Goal: Task Accomplishment & Management: Complete application form

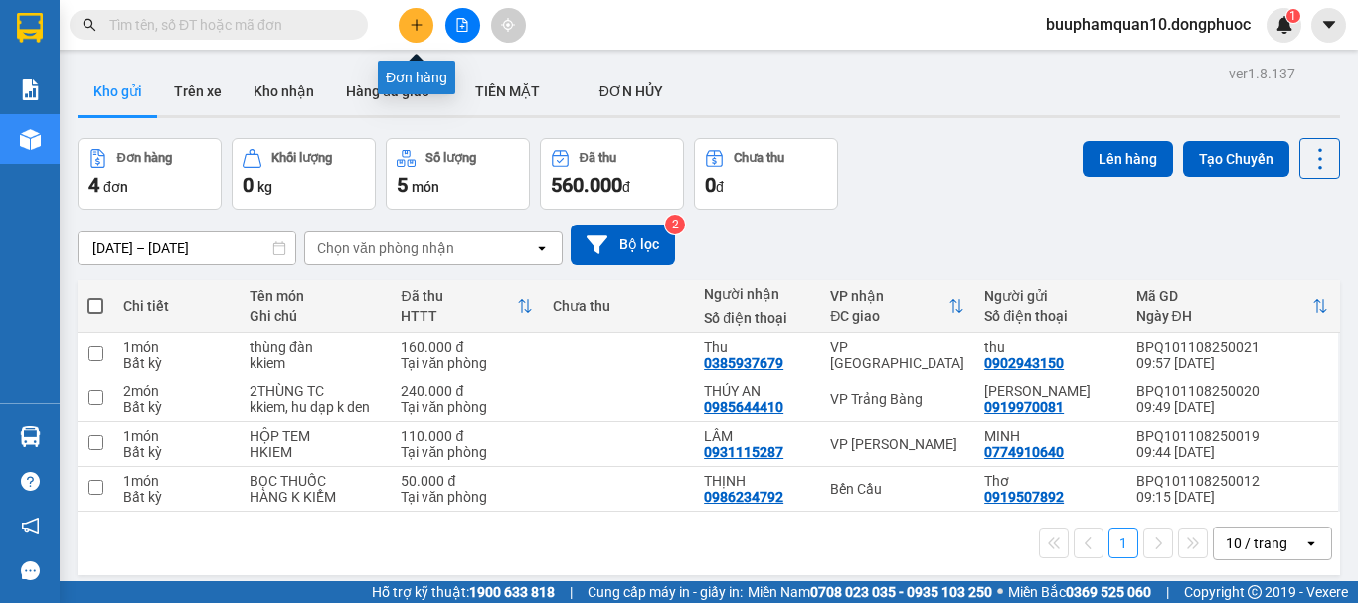
click at [405, 22] on button at bounding box center [416, 25] width 35 height 35
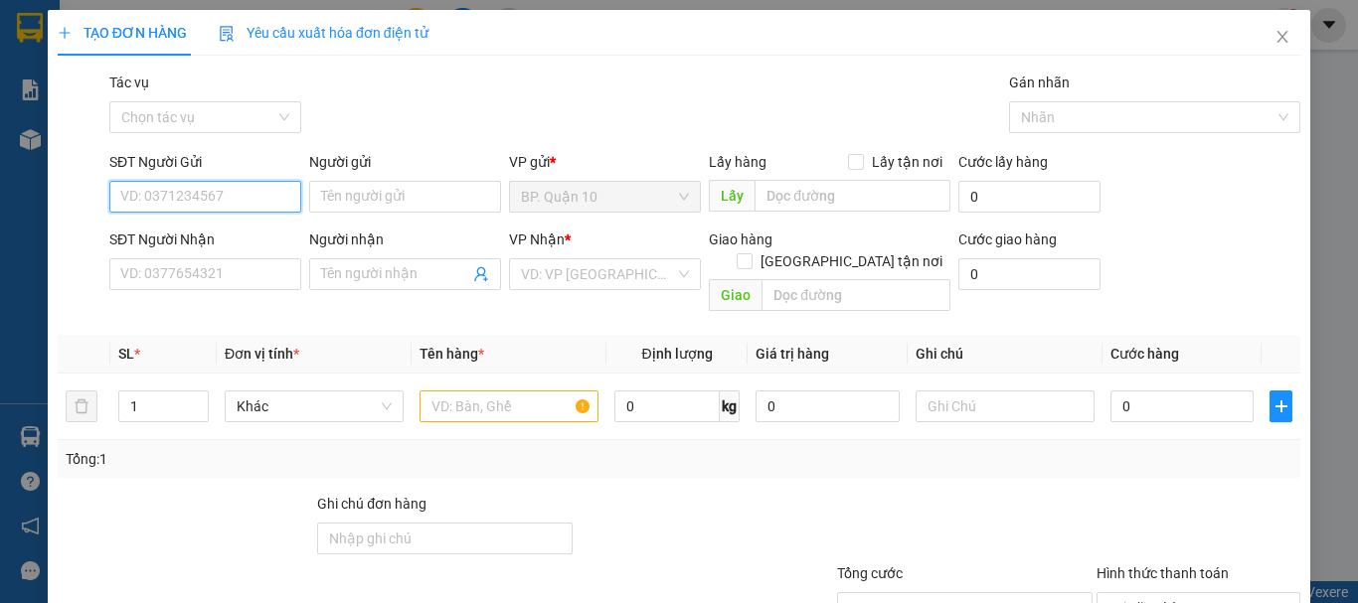
paste input "0355552606"
click at [230, 179] on div "SĐT Người Gửi" at bounding box center [205, 166] width 192 height 30
drag, startPoint x: 230, startPoint y: 182, endPoint x: 220, endPoint y: 194, distance: 15.5
click at [223, 190] on input "0355552606" at bounding box center [205, 197] width 192 height 32
click at [214, 200] on input "0355552606" at bounding box center [205, 197] width 192 height 32
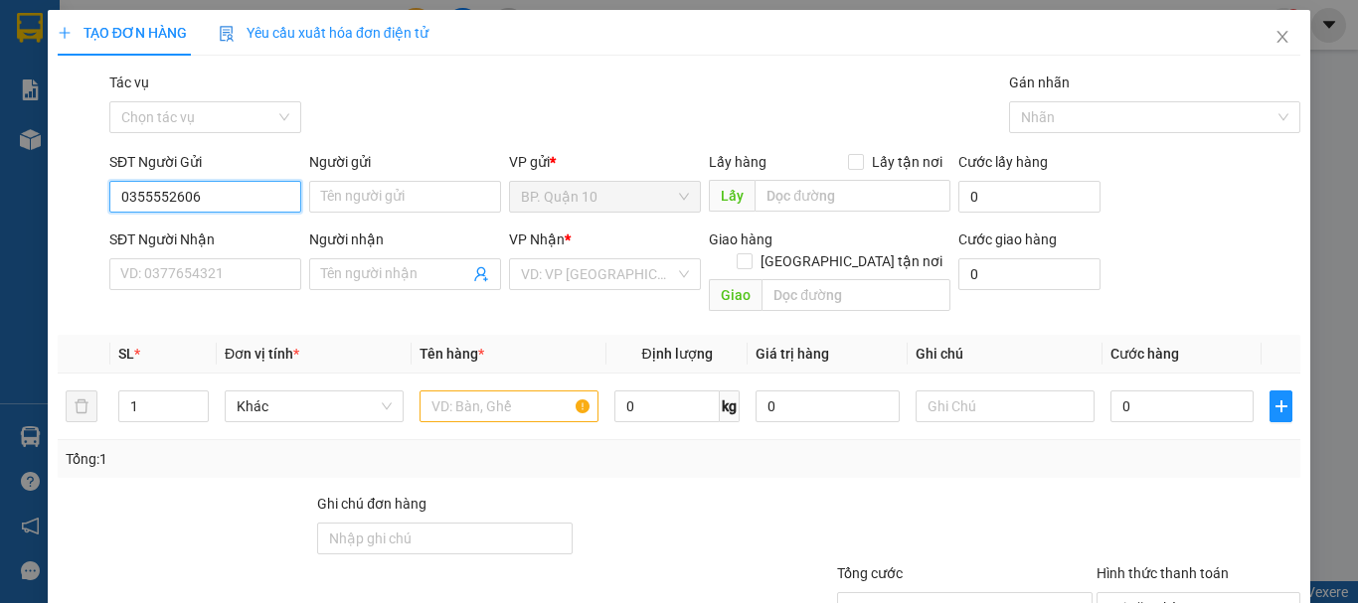
click at [214, 200] on input "0355552606" at bounding box center [205, 197] width 192 height 32
paste input "91887539"
type input "0918875396"
click at [215, 239] on div "0918875396 - a ut" at bounding box center [203, 237] width 166 height 22
type input "a ut"
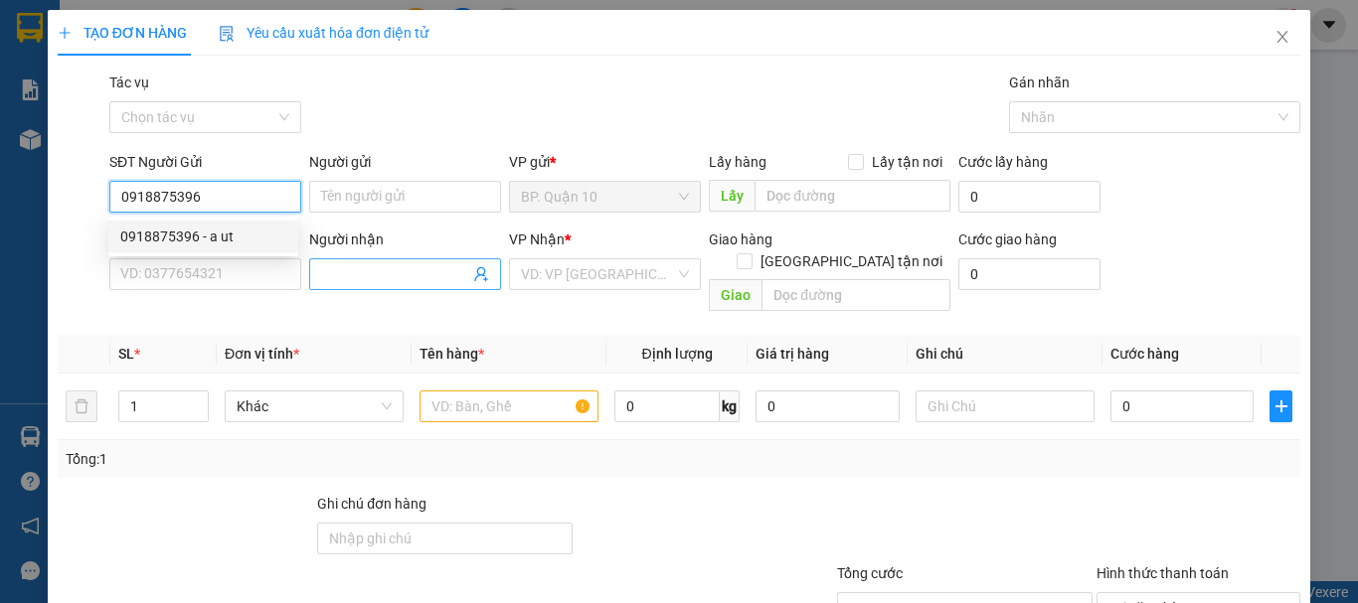
type input "0938872799"
type input "VŨ"
type input "40.000"
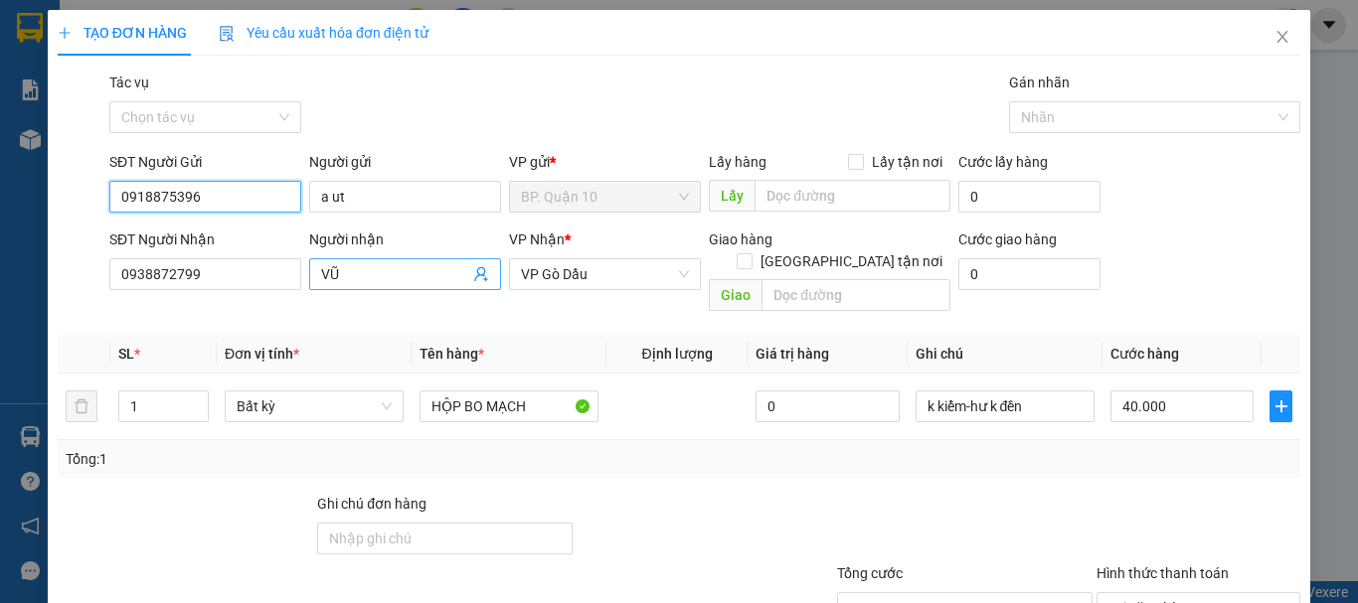
type input "0918875396"
click at [479, 274] on icon "user-add" at bounding box center [481, 274] width 16 height 16
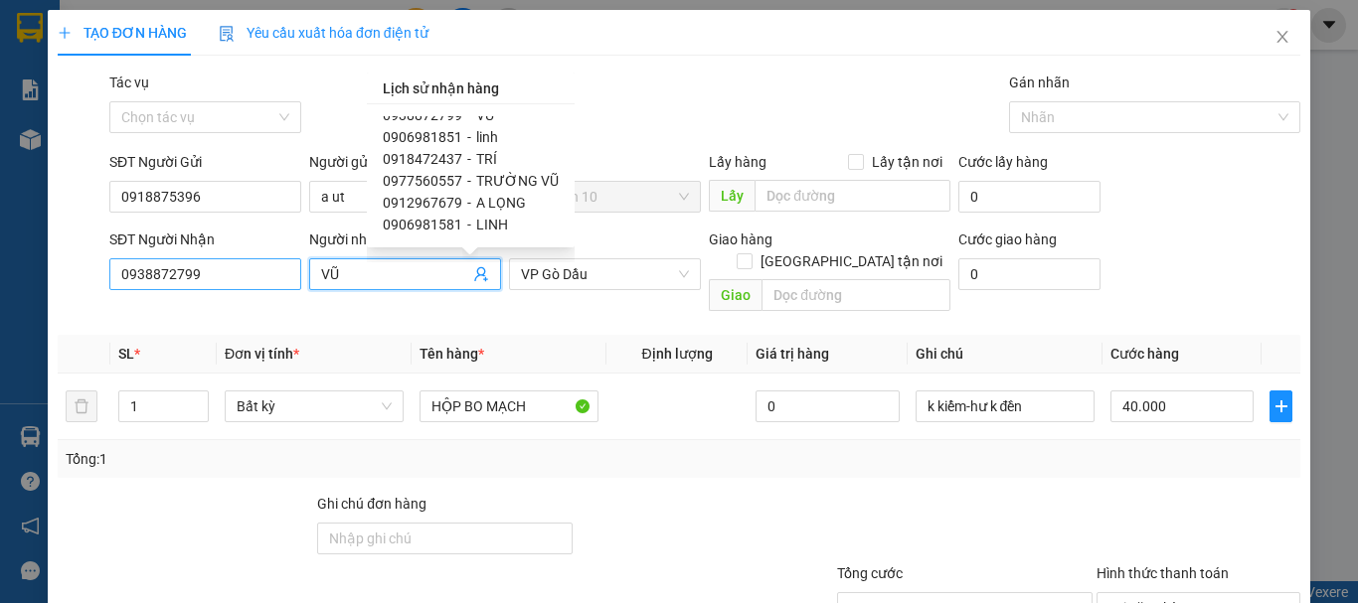
scroll to position [1, 0]
click at [305, 254] on div "Người nhận [PERSON_NAME]" at bounding box center [405, 274] width 200 height 91
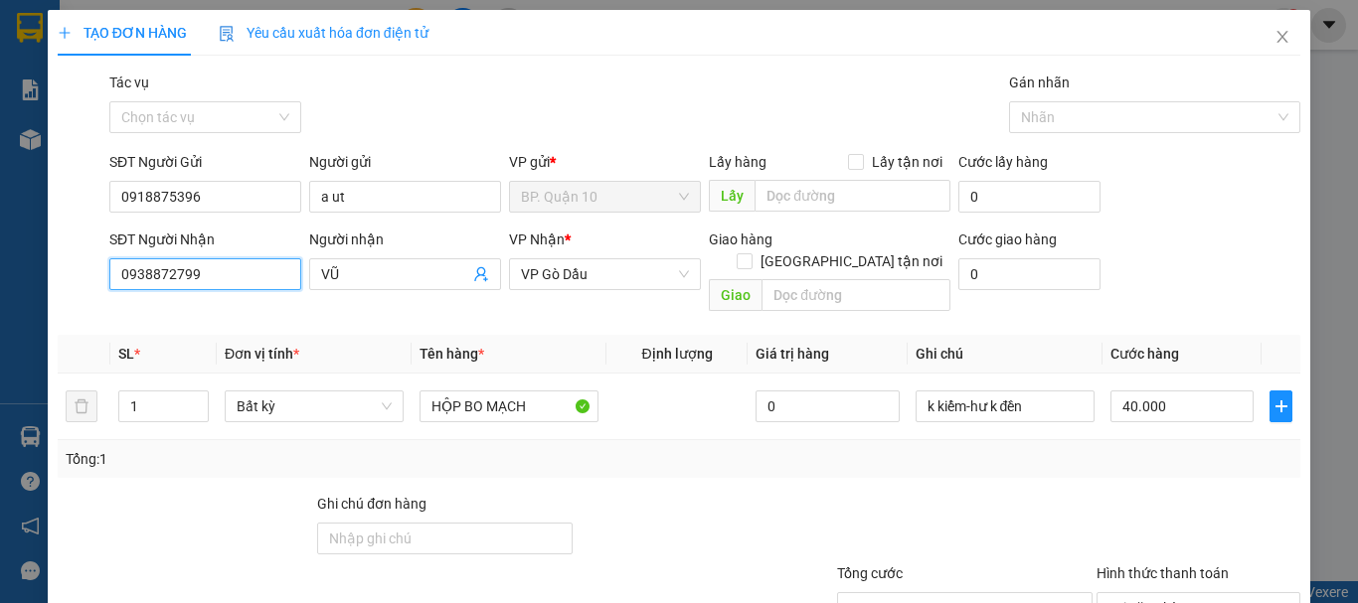
click at [223, 281] on input "0938872799" at bounding box center [205, 274] width 192 height 32
paste input "355552606"
click at [287, 274] on input "0355552606" at bounding box center [205, 274] width 192 height 32
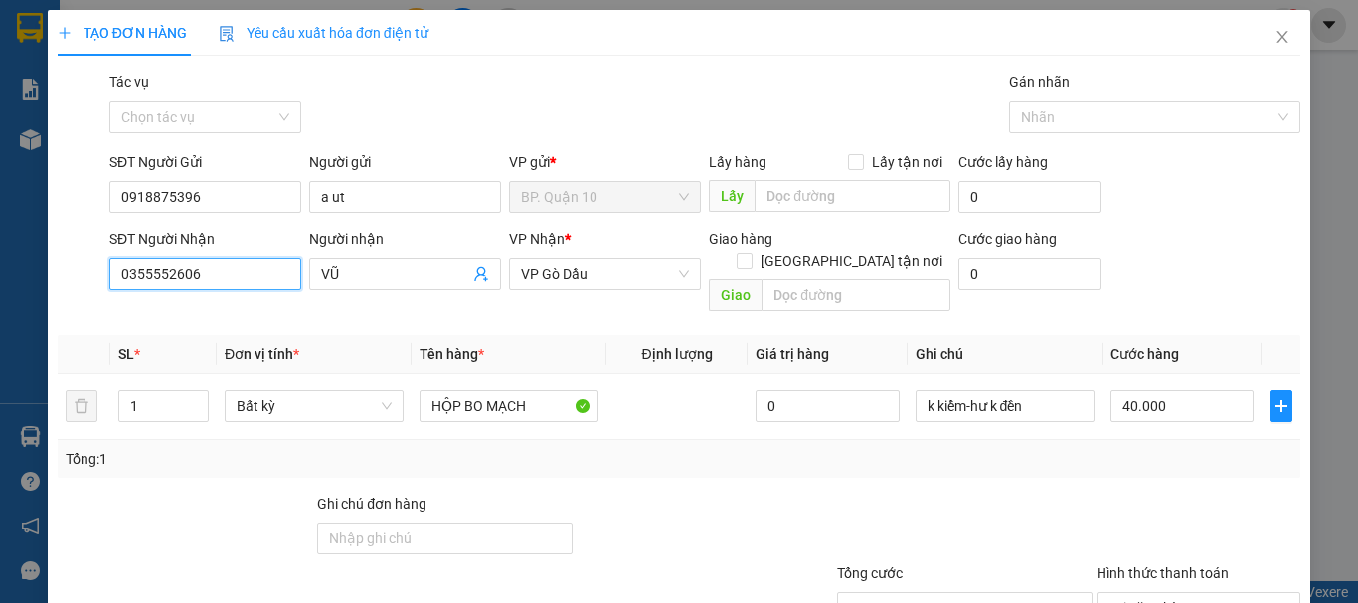
click at [287, 274] on input "0355552606" at bounding box center [205, 274] width 192 height 32
type input "0375169552"
click at [374, 257] on div "Người nhận" at bounding box center [405, 244] width 192 height 30
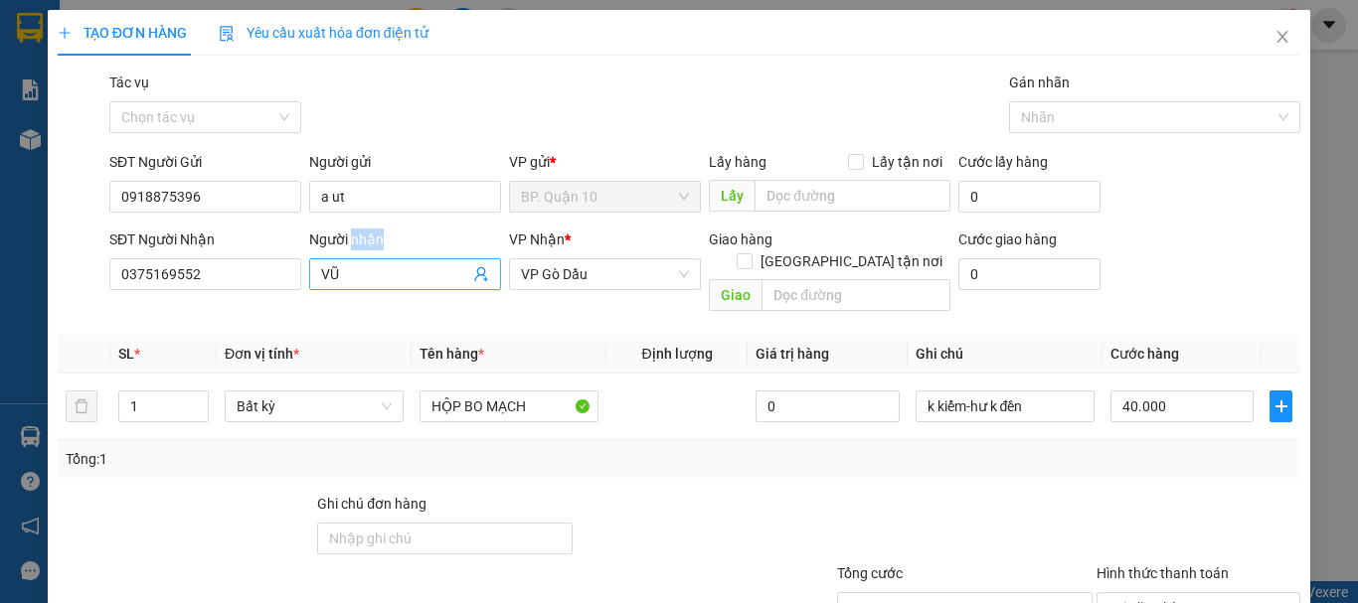
click at [375, 257] on div "Người nhận" at bounding box center [405, 244] width 192 height 30
drag, startPoint x: 377, startPoint y: 268, endPoint x: 379, endPoint y: 281, distance: 13.1
click at [378, 276] on input "VŨ" at bounding box center [395, 274] width 148 height 22
click at [379, 281] on input "VŨ" at bounding box center [395, 274] width 148 height 22
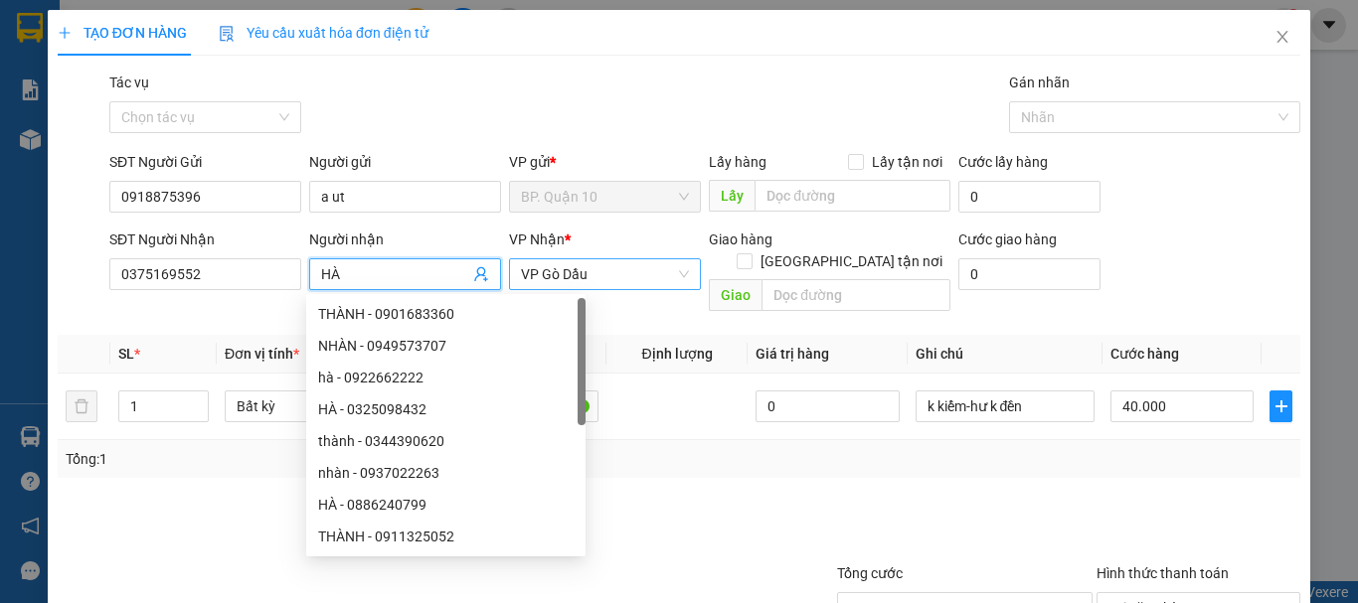
click at [612, 284] on span "VP Gò Dầu" at bounding box center [605, 274] width 168 height 30
type input "HÀ"
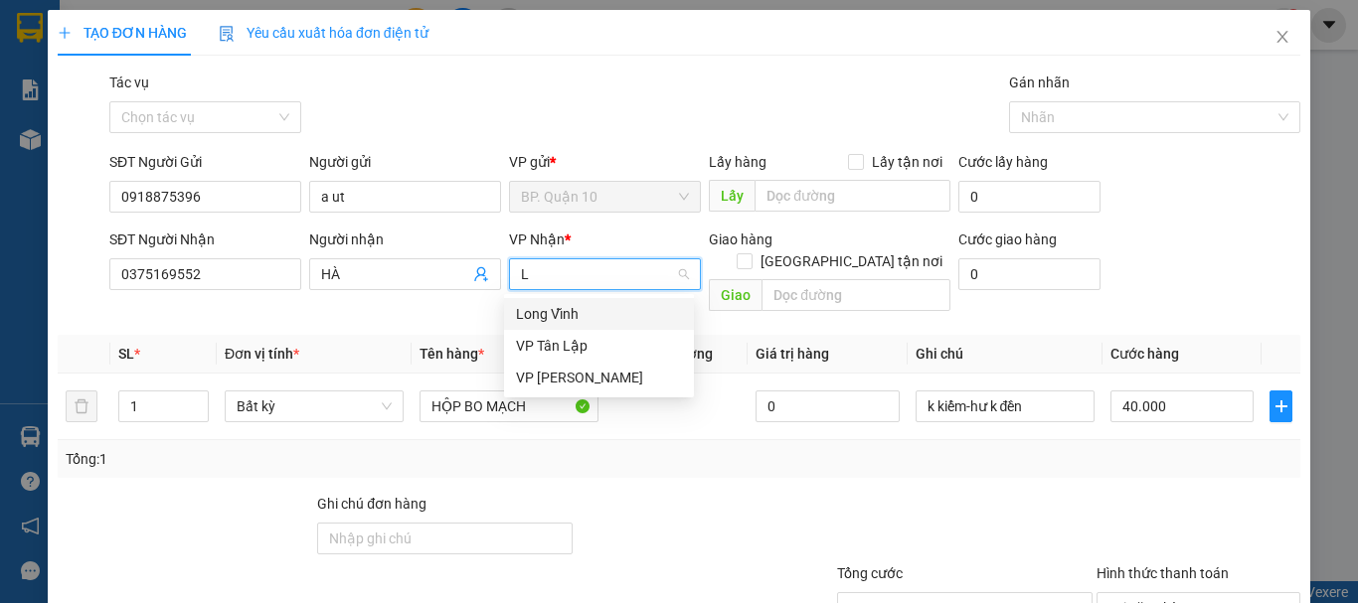
scroll to position [0, 0]
type input "LONG"
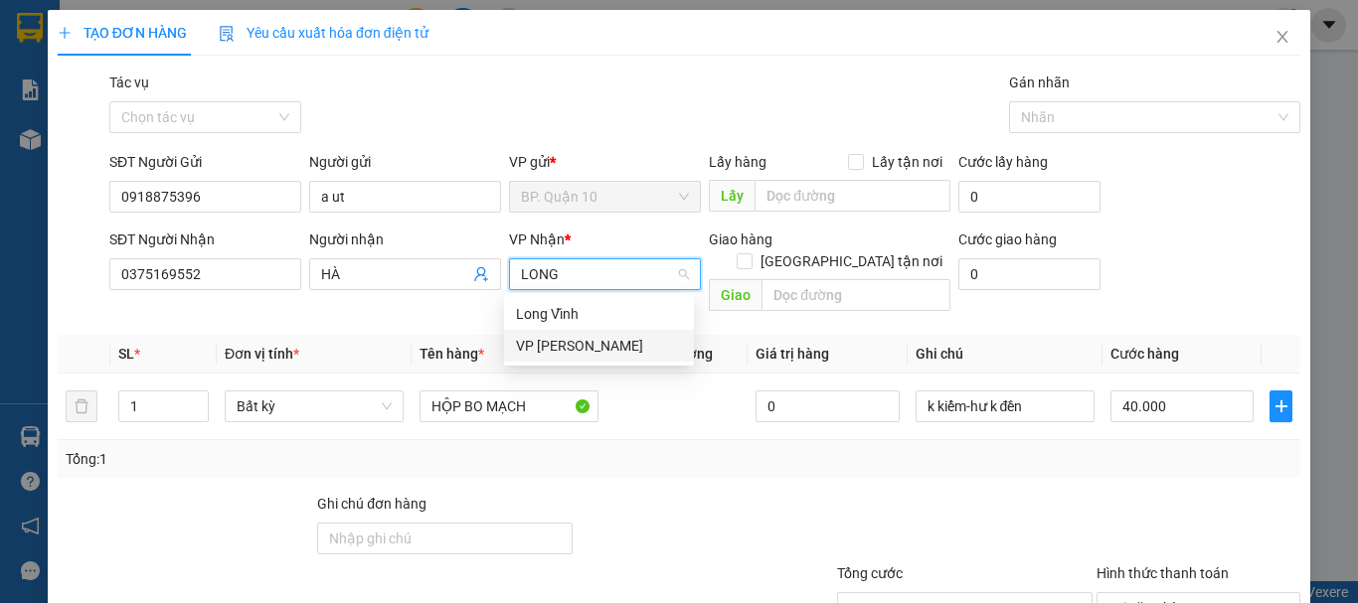
click at [616, 347] on div "VP [PERSON_NAME]" at bounding box center [599, 346] width 166 height 22
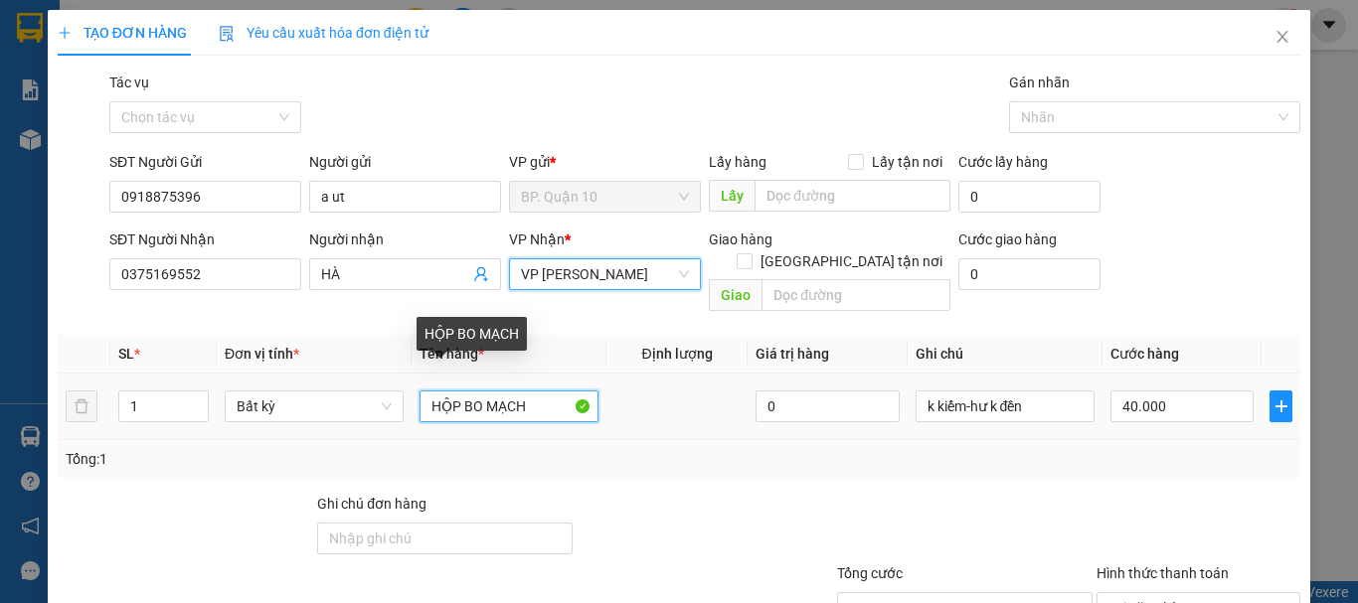
click at [518, 391] on input "HỘP BO MẠCH" at bounding box center [508, 407] width 179 height 32
type input "THÙNG MÁY"
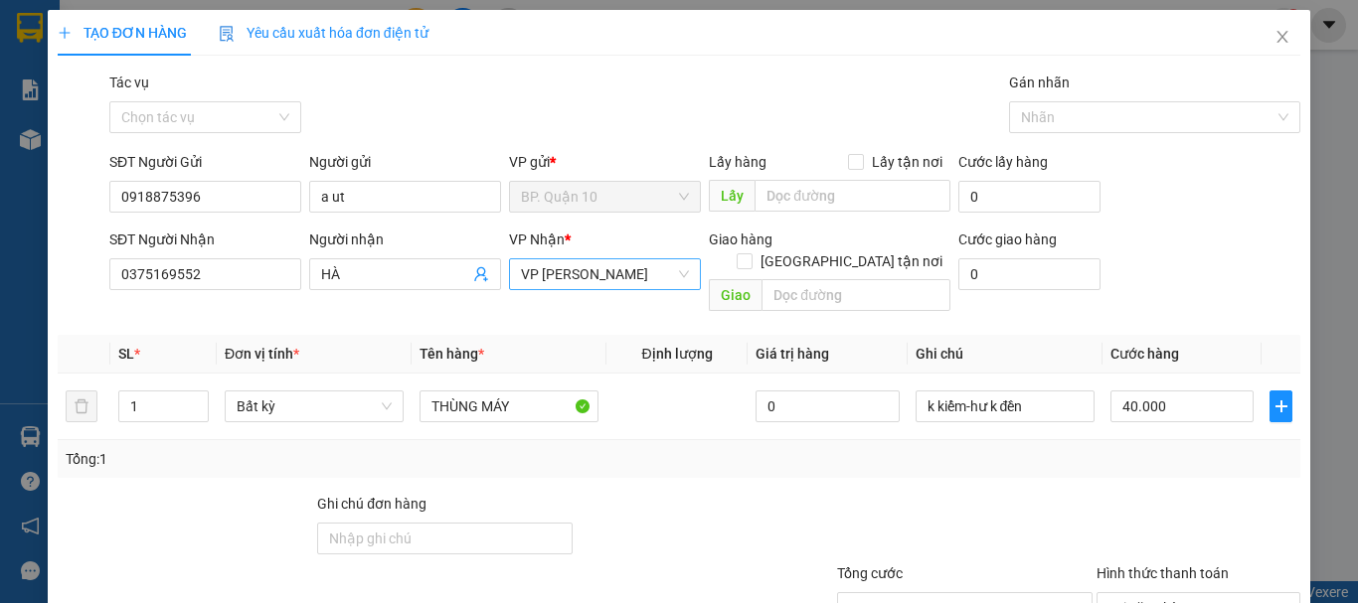
drag, startPoint x: 1109, startPoint y: 442, endPoint x: 1099, endPoint y: 431, distance: 14.8
click at [1107, 453] on div "Tổng: 1" at bounding box center [679, 459] width 1242 height 38
click at [1189, 391] on input "40.000" at bounding box center [1181, 407] width 143 height 32
type input "8"
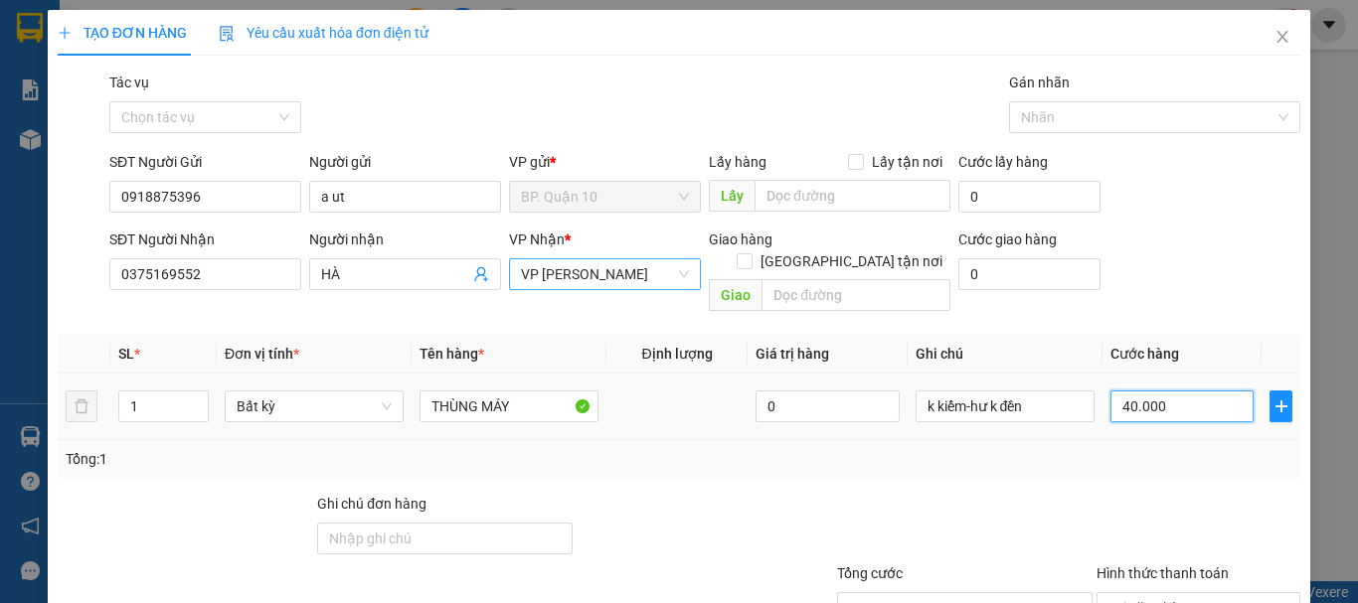
type input "8"
type input "80"
click at [1185, 465] on div "Transit Pickup Surcharge Ids Transit Deliver Surcharge Ids Transit Deliver Surc…" at bounding box center [679, 395] width 1242 height 647
type input "80.000"
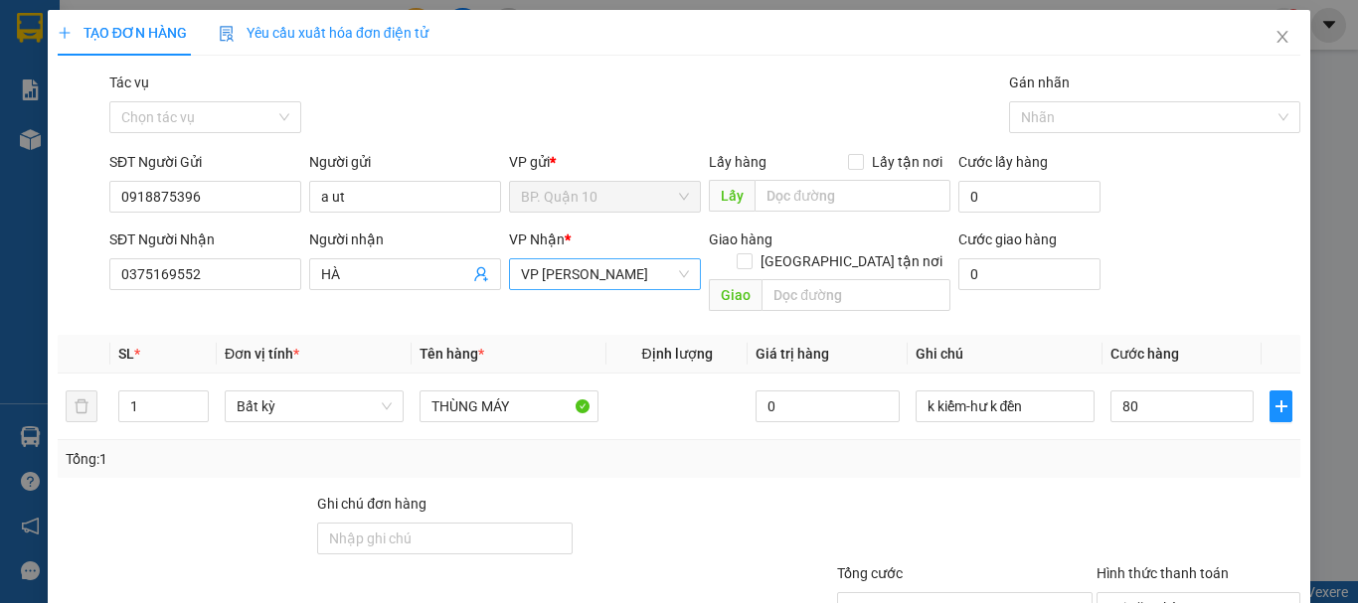
type input "80.000"
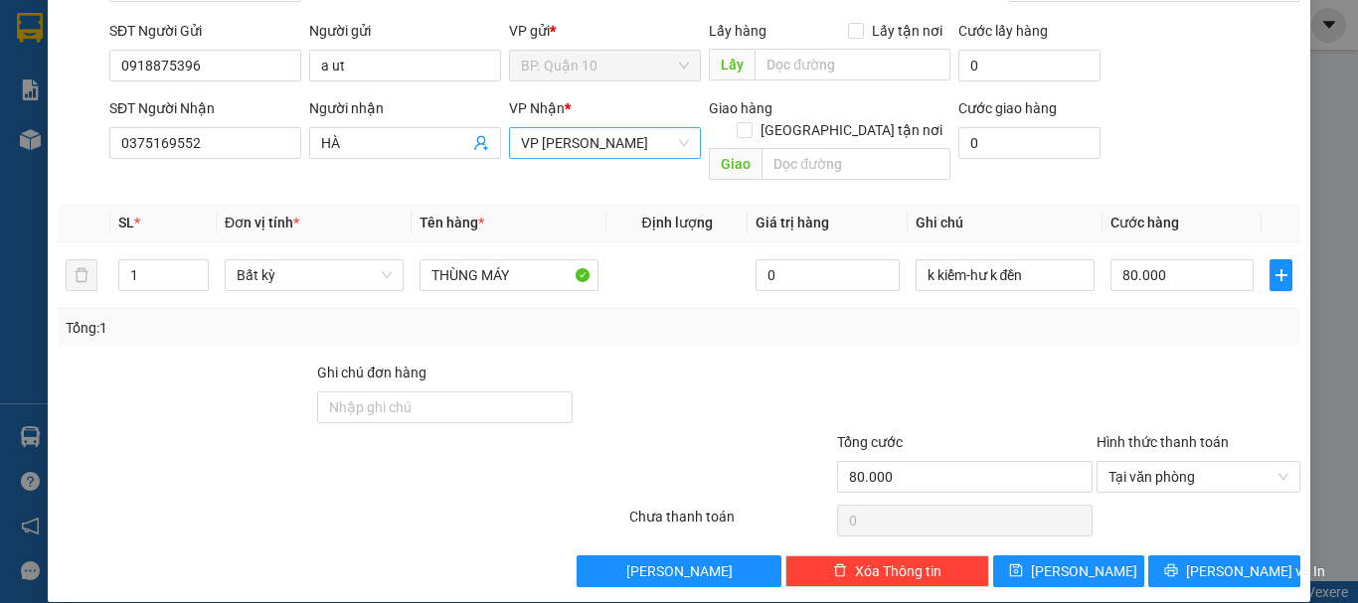
scroll to position [132, 0]
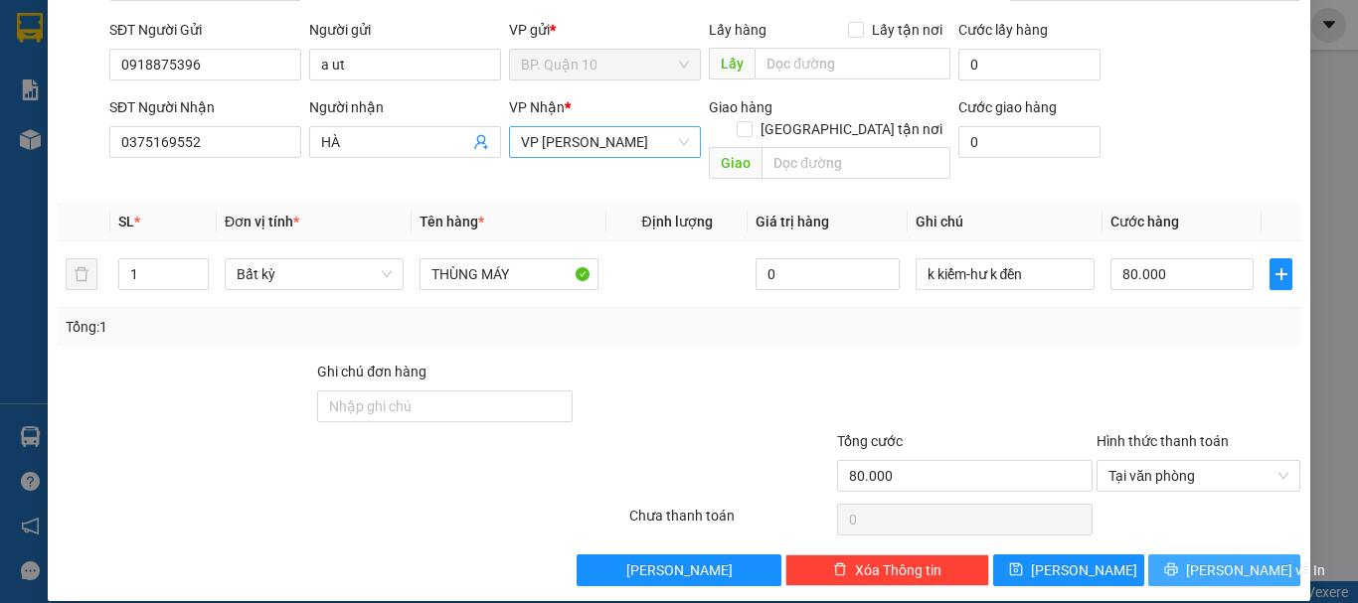
click at [1196, 560] on span "[PERSON_NAME] và In" at bounding box center [1255, 571] width 139 height 22
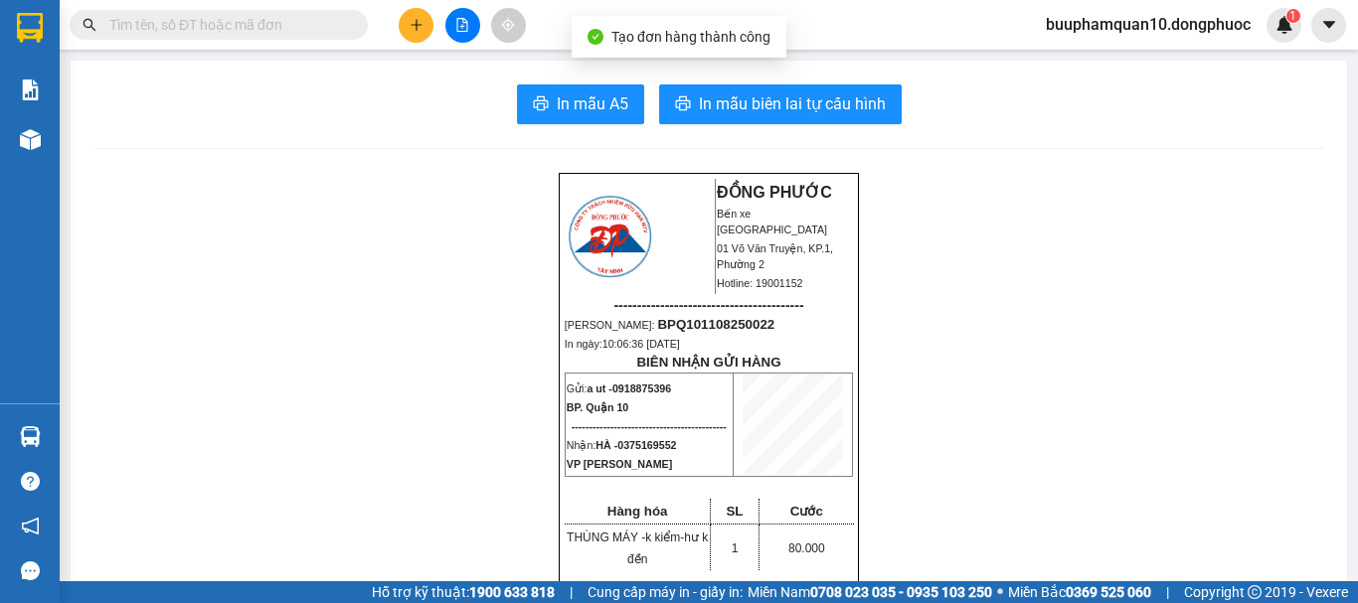
click at [800, 88] on button "In mẫu biên lai tự cấu hình" at bounding box center [780, 104] width 243 height 40
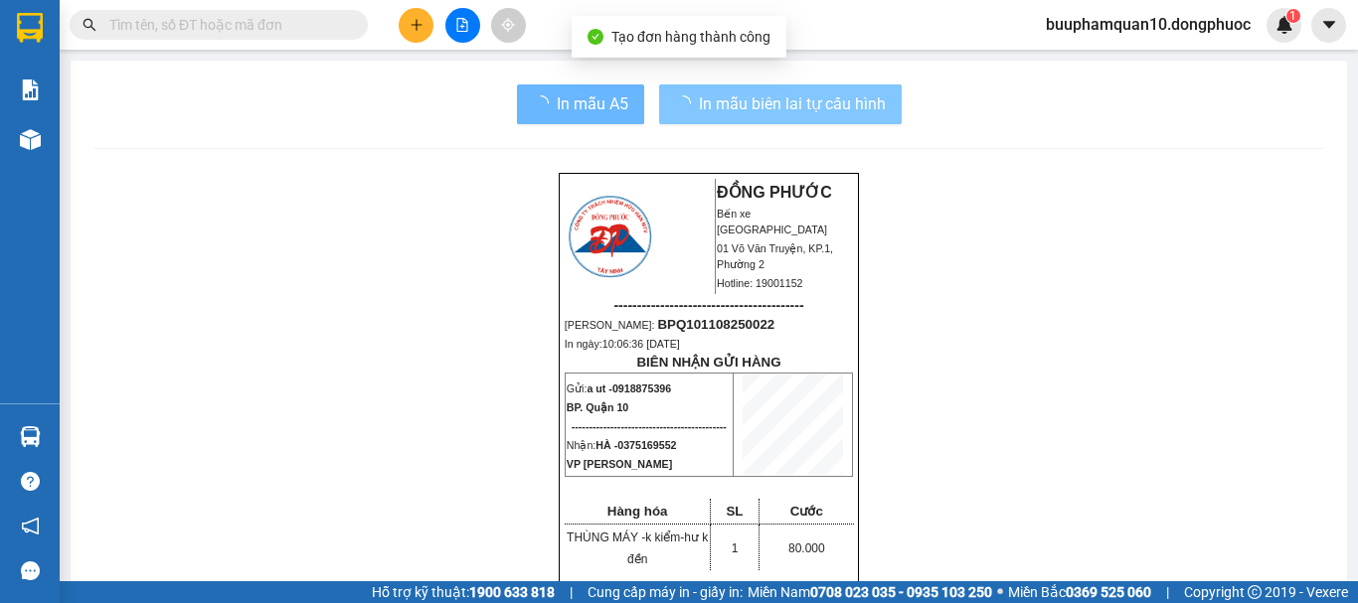
scroll to position [130, 0]
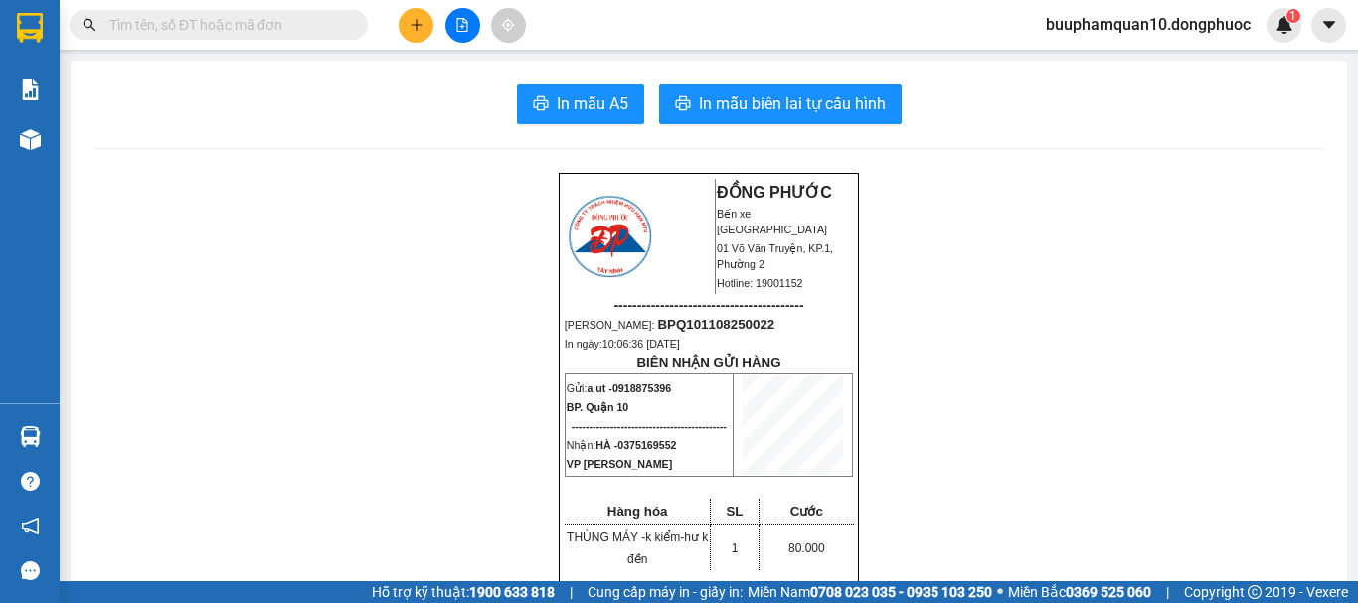
click at [283, 14] on input "text" at bounding box center [226, 25] width 235 height 22
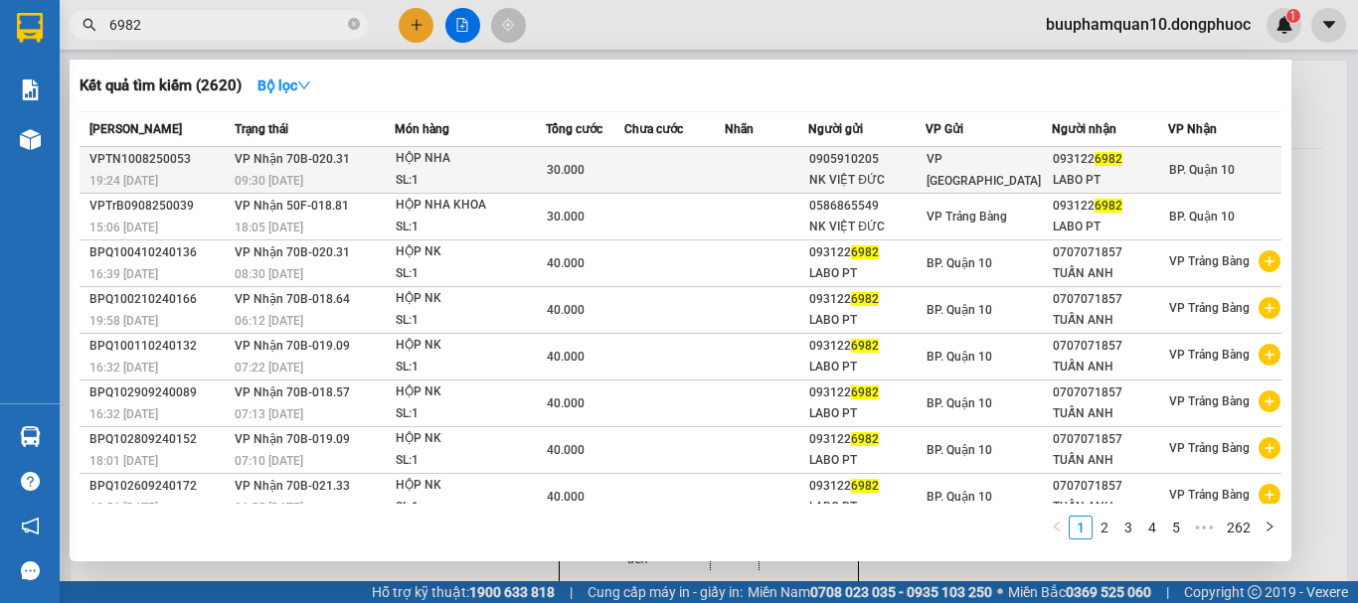
type input "6982"
click at [337, 166] on span "VP Nhận 70B-020.31" at bounding box center [292, 158] width 115 height 16
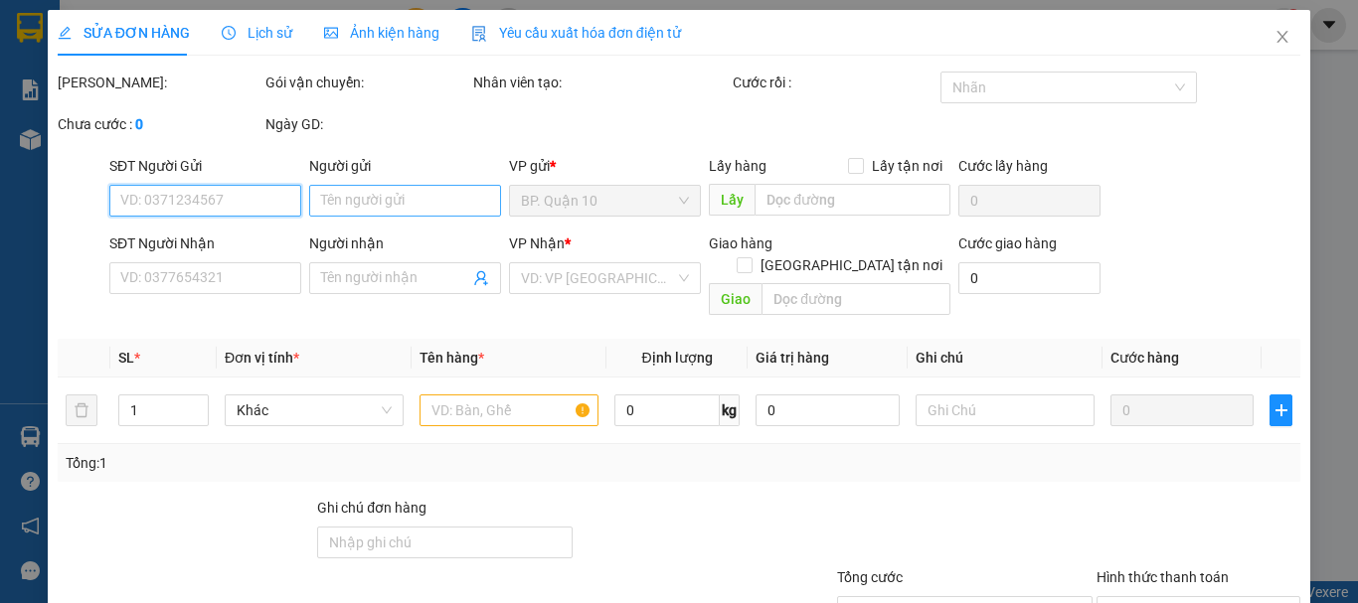
type input "0905910205"
type input "NK VIỆT ĐỨC"
type input "0931226982"
type input "LABO PT"
type input "30.000"
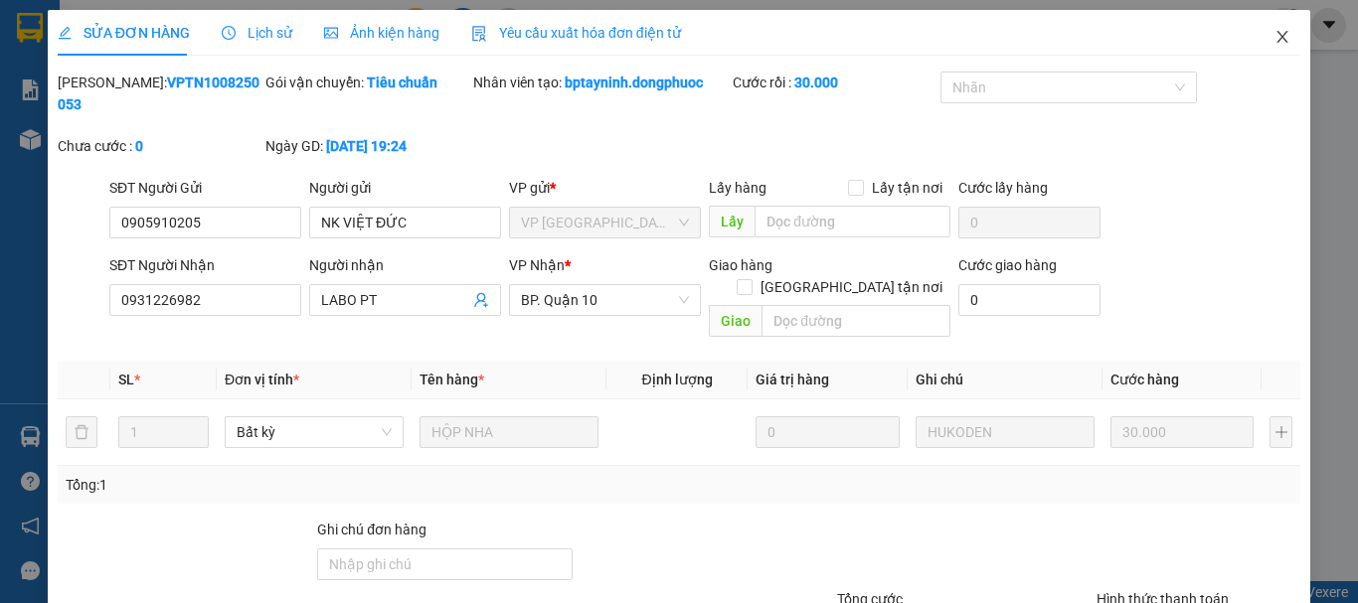
click at [1277, 42] on icon "close" at bounding box center [1282, 37] width 11 height 12
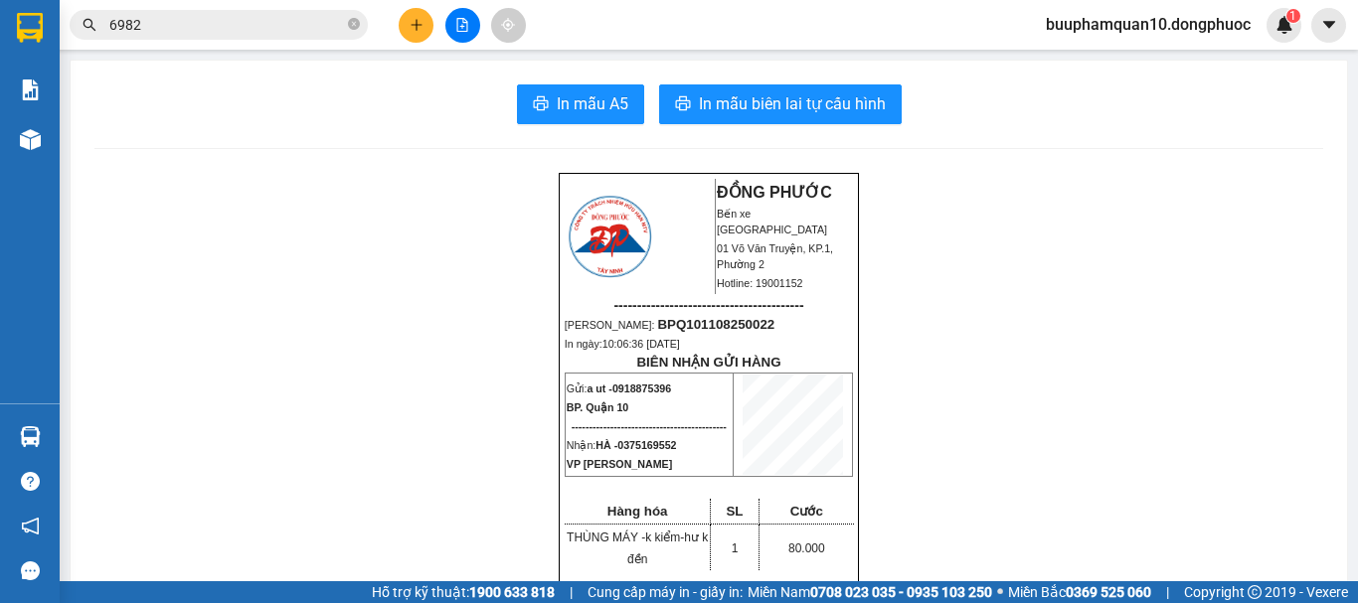
click at [227, 23] on input "6982" at bounding box center [226, 25] width 235 height 22
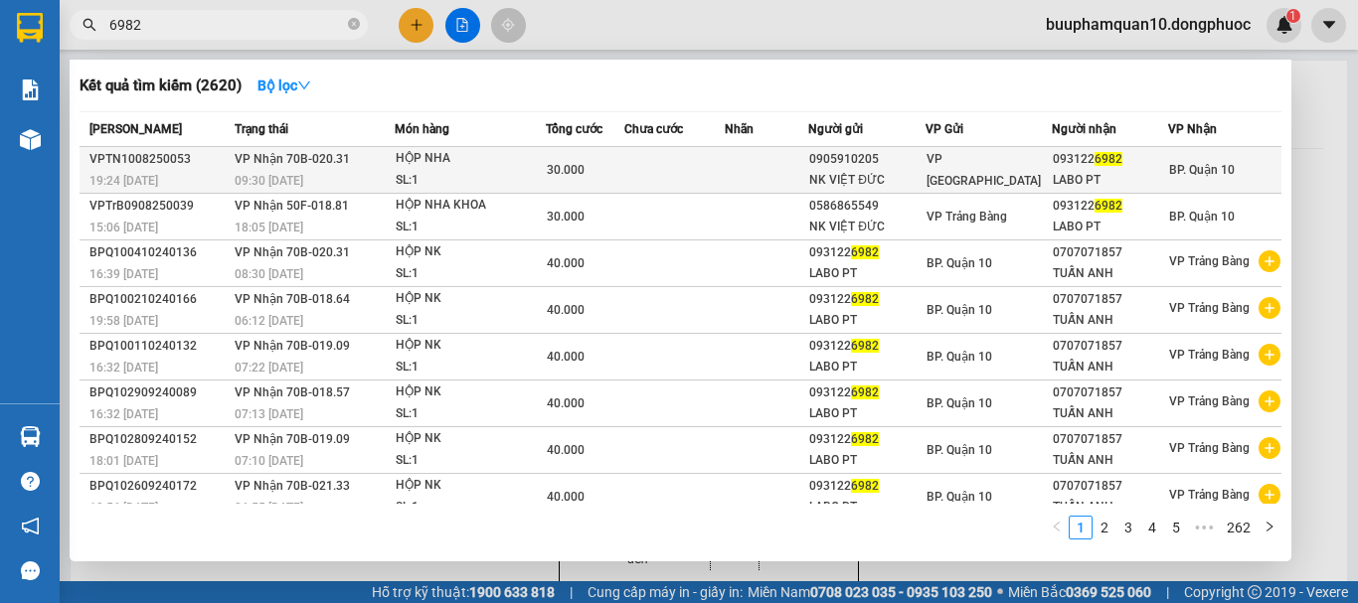
click at [347, 166] on td "VP Nhận 70B-020.31 09:30 [DATE]" at bounding box center [312, 170] width 165 height 47
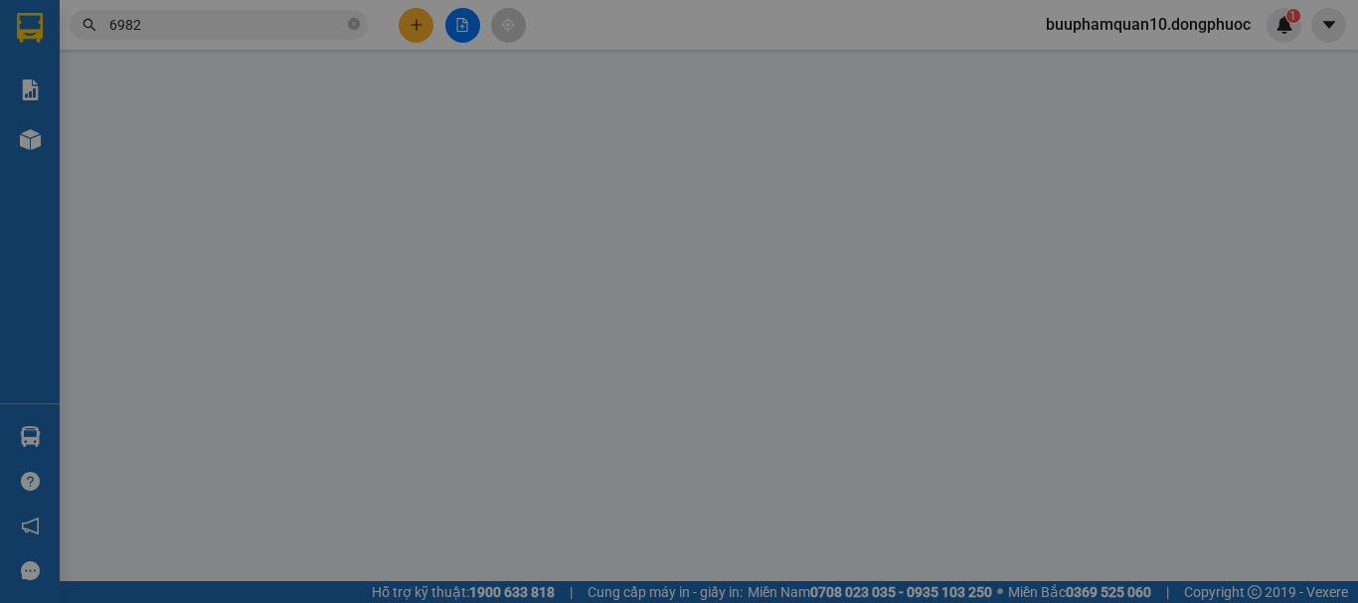
type input "0905910205"
type input "NK VIỆT ĐỨC"
type input "0931226982"
type input "LABO PT"
type input "30.000"
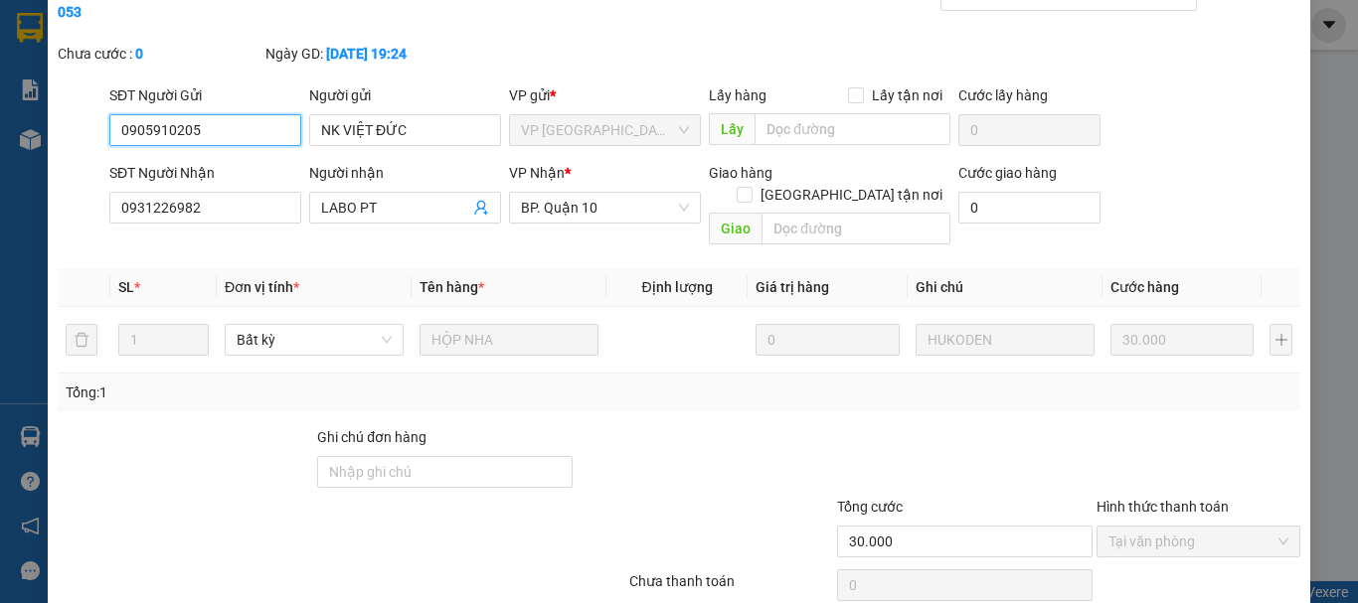
scroll to position [136, 0]
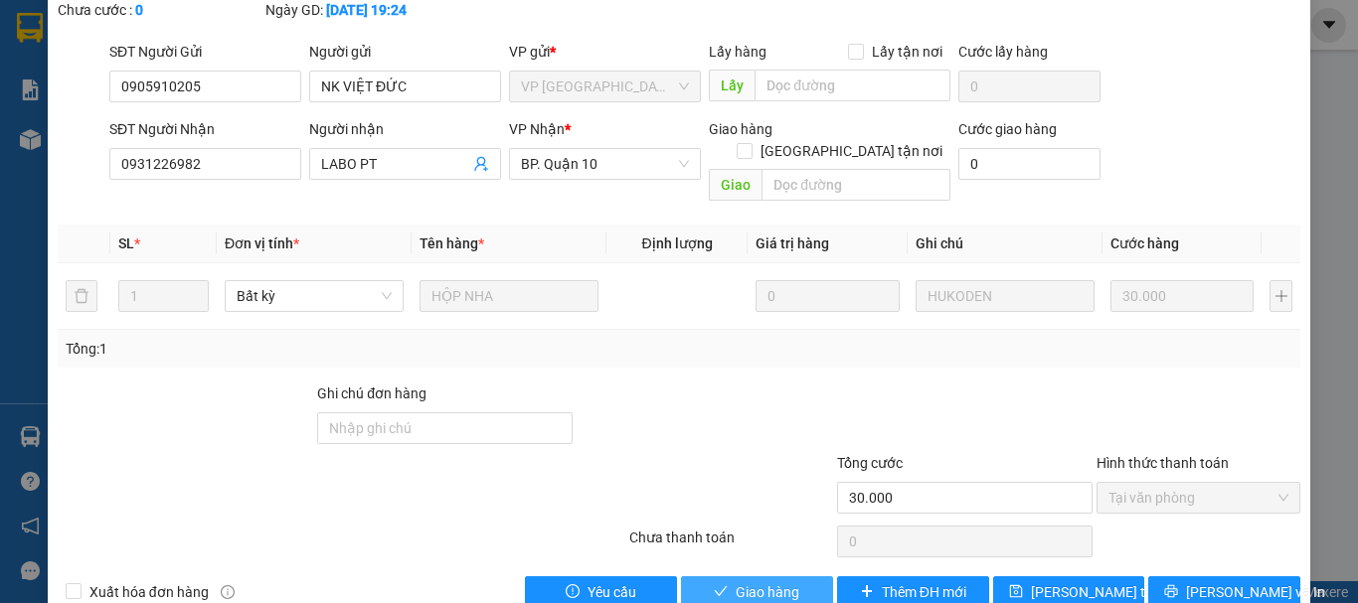
click at [752, 581] on span "Giao hàng" at bounding box center [767, 592] width 64 height 22
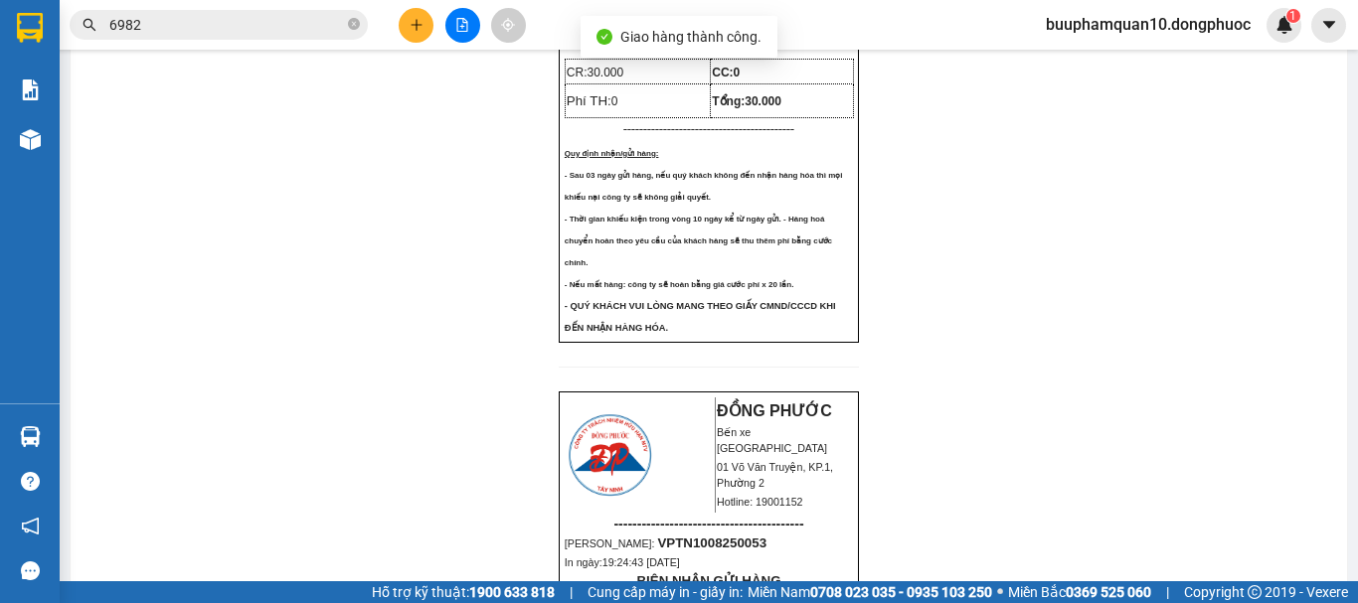
scroll to position [994, 0]
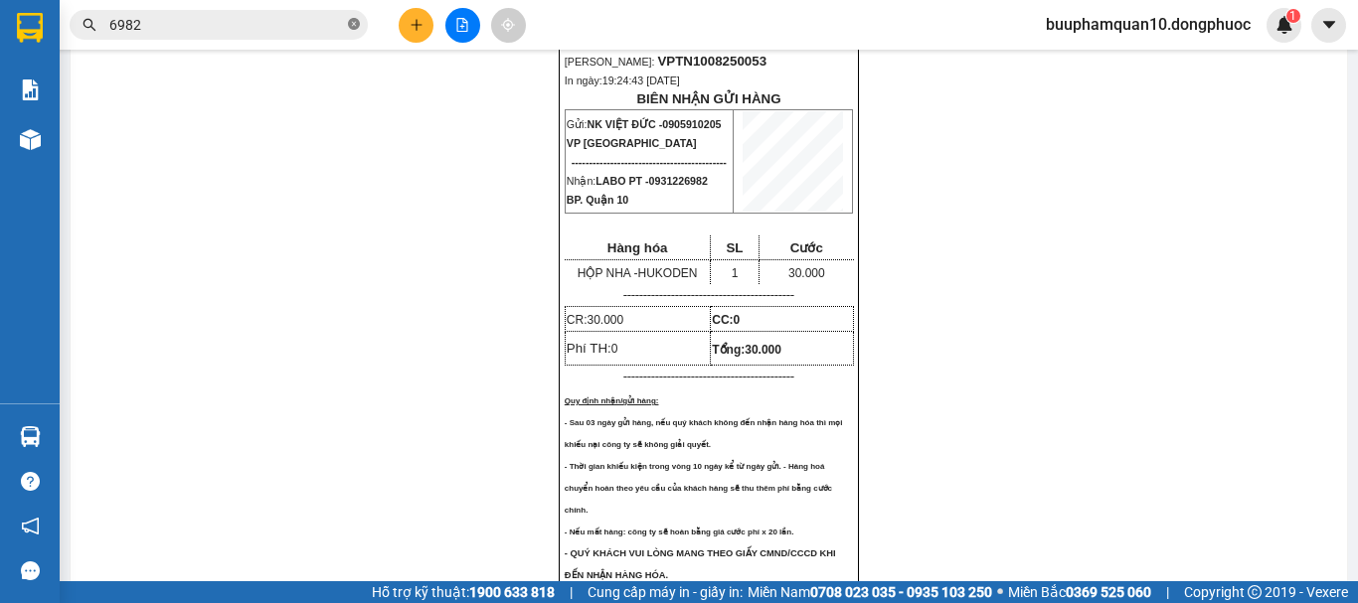
click at [354, 25] on icon "close-circle" at bounding box center [354, 24] width 12 height 12
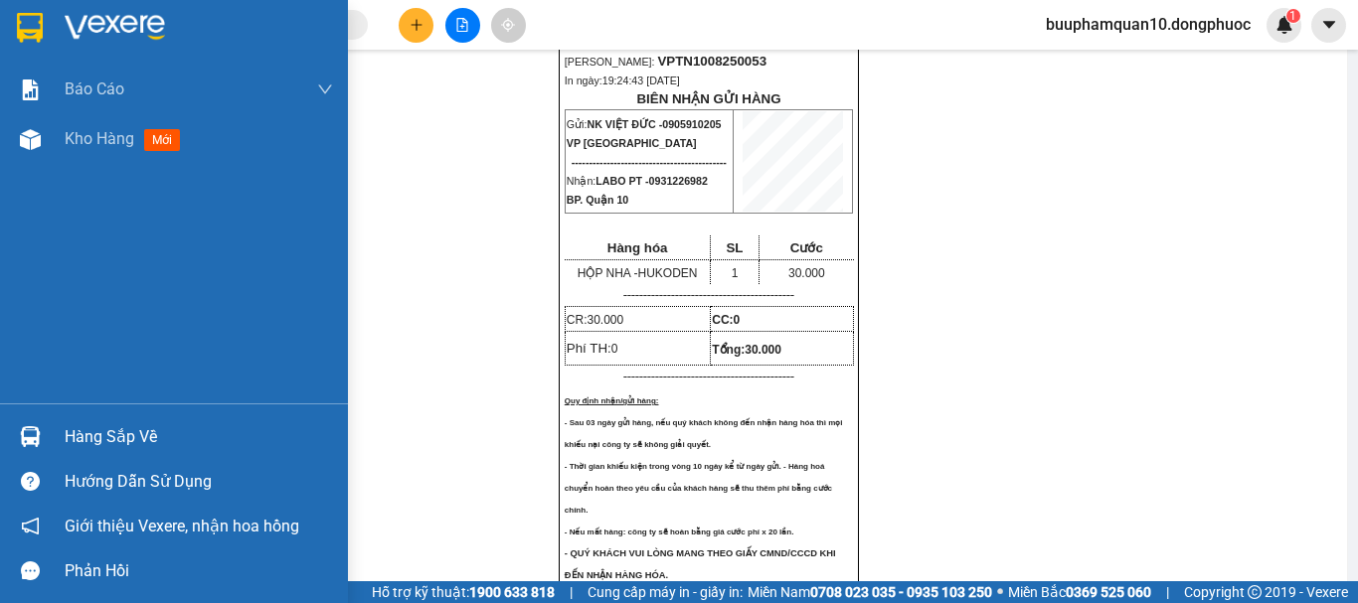
drag, startPoint x: 84, startPoint y: 436, endPoint x: 85, endPoint y: 416, distance: 19.9
click at [85, 435] on div "Hàng sắp về" at bounding box center [199, 437] width 268 height 30
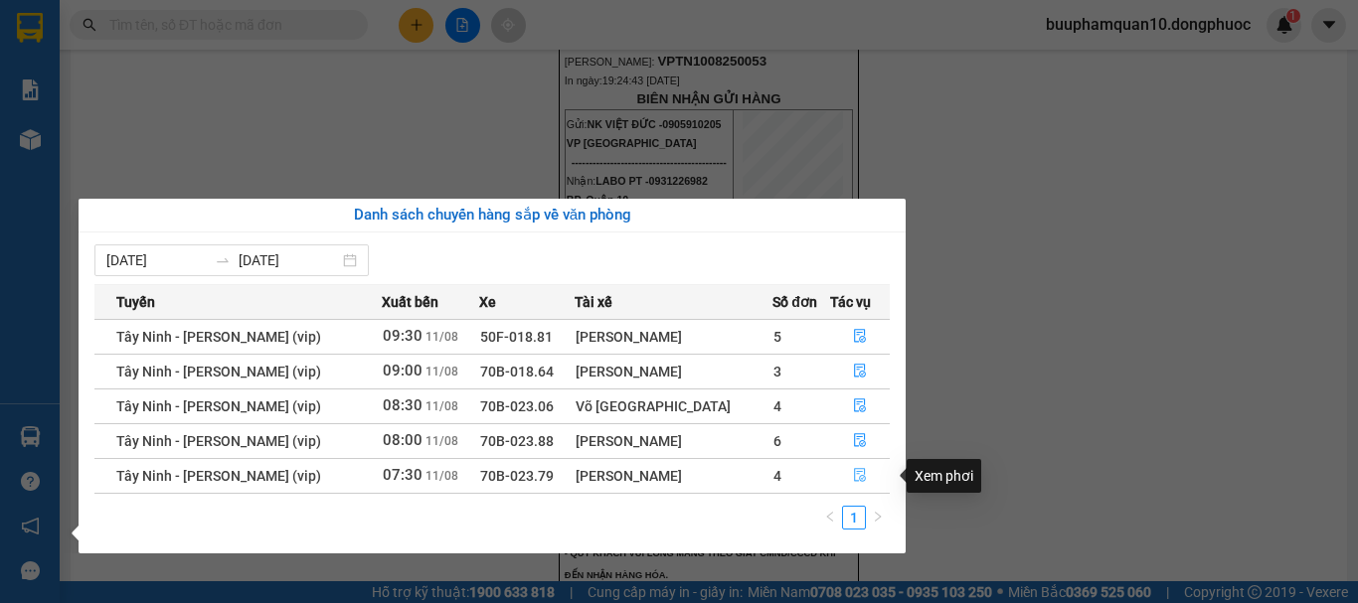
click at [853, 477] on icon "file-done" at bounding box center [860, 475] width 14 height 14
